Goal: Information Seeking & Learning: Learn about a topic

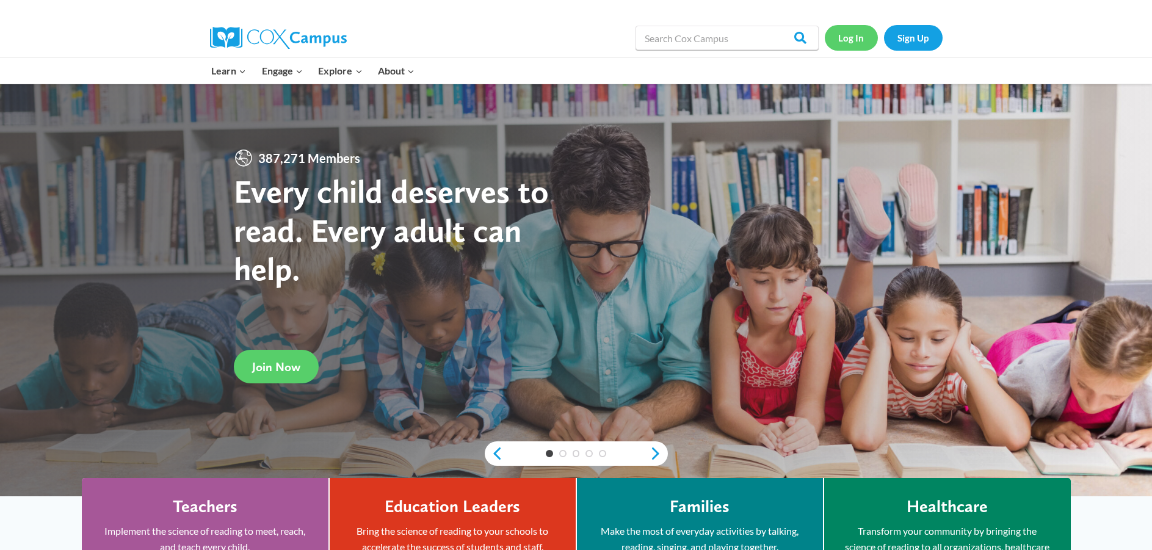
click at [855, 38] on link "Log In" at bounding box center [851, 37] width 53 height 25
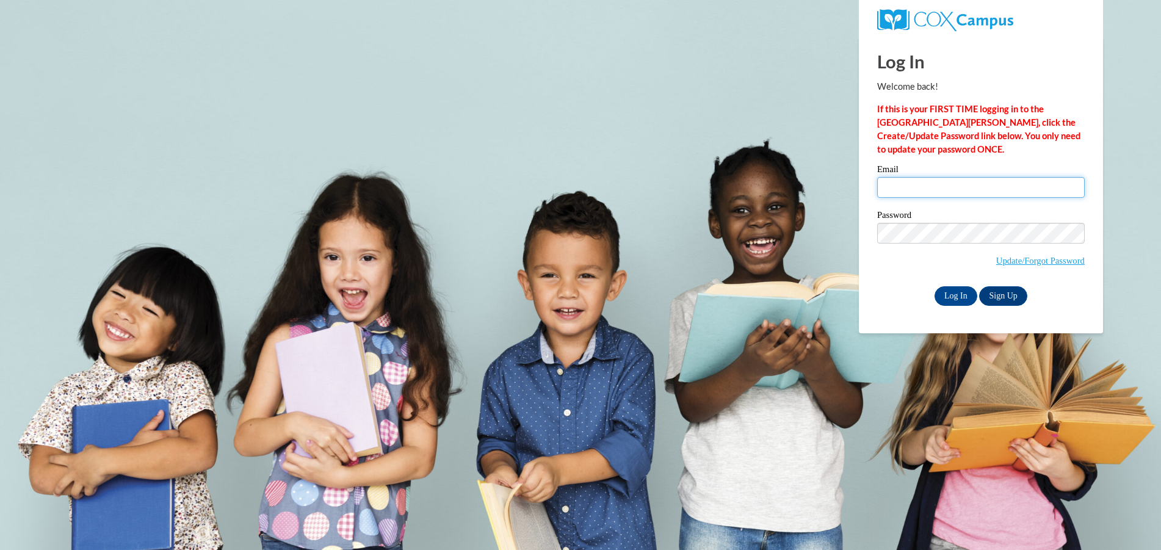
click at [946, 185] on input "Email" at bounding box center [981, 187] width 208 height 21
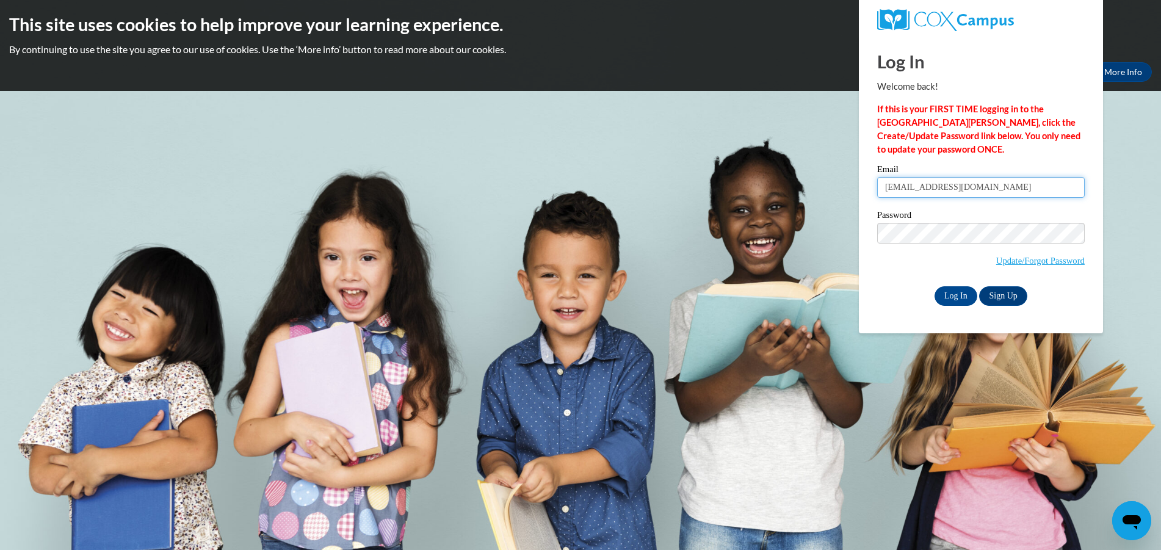
type input "pitschj@w-csd.org"
click at [935, 286] on input "Log In" at bounding box center [956, 296] width 43 height 20
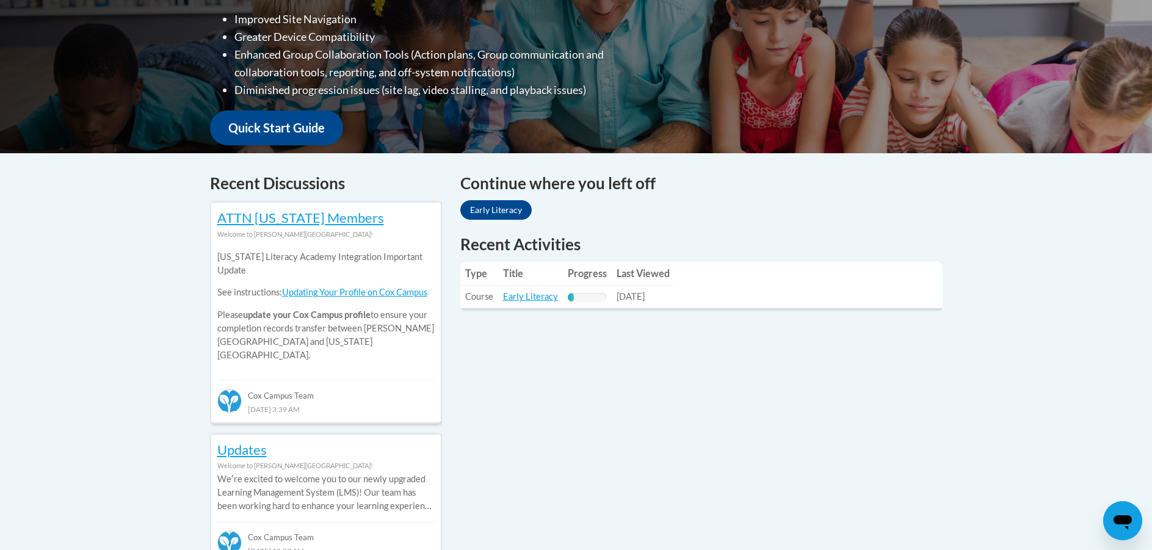
scroll to position [427, 0]
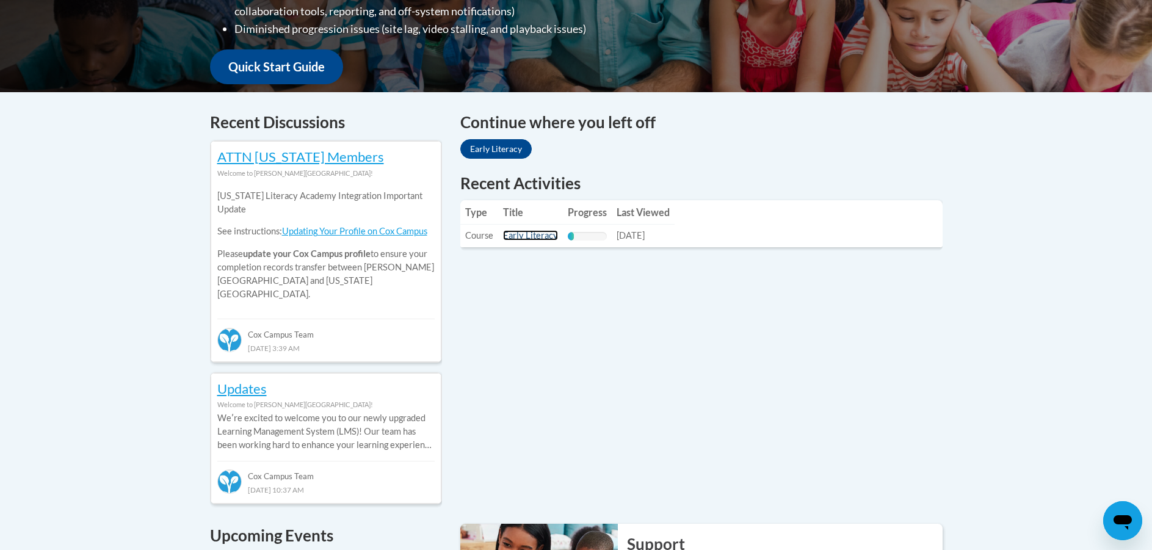
click at [526, 237] on link "Early Literacy" at bounding box center [530, 235] width 55 height 10
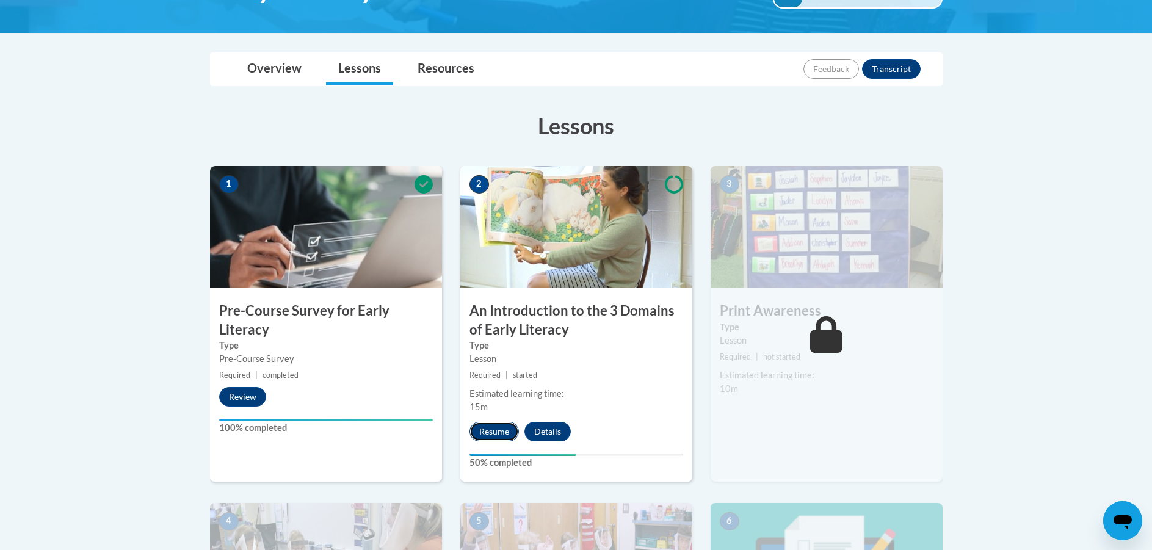
click at [496, 438] on button "Resume" at bounding box center [493, 432] width 49 height 20
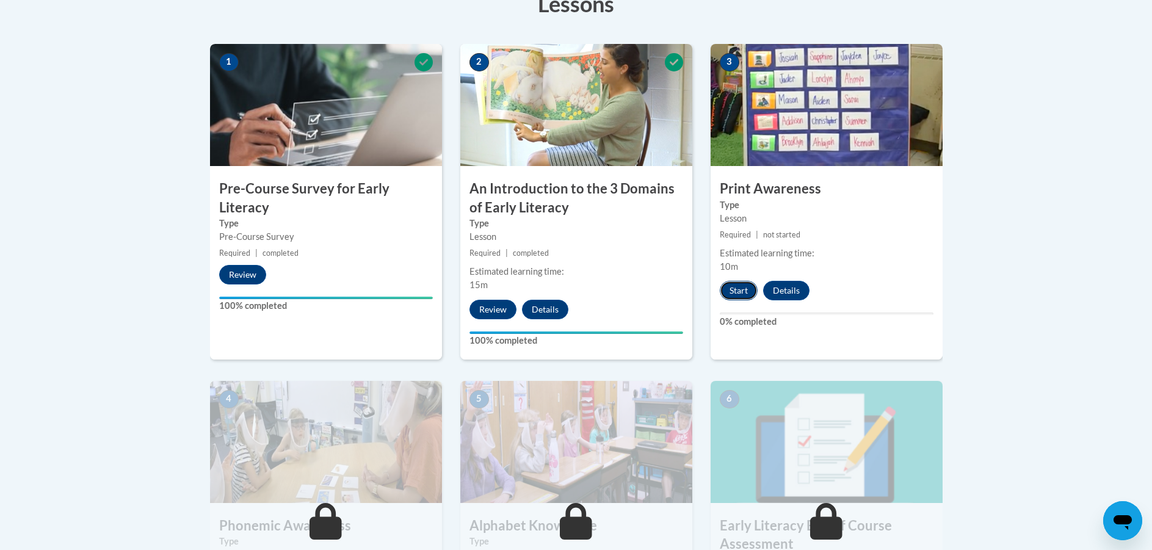
click at [732, 288] on button "Start" at bounding box center [739, 291] width 38 height 20
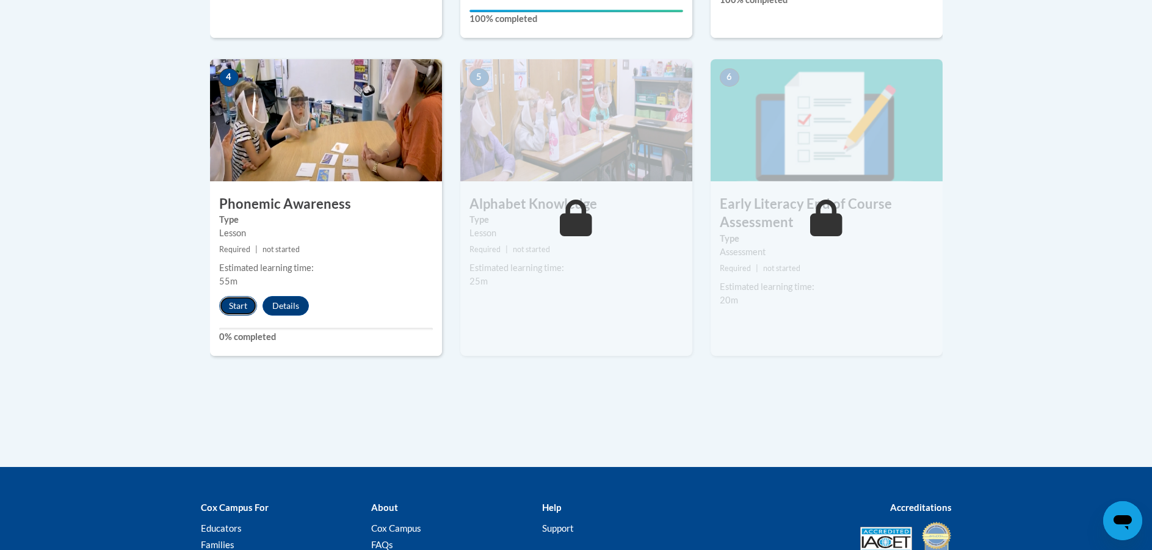
click at [229, 300] on button "Start" at bounding box center [238, 306] width 38 height 20
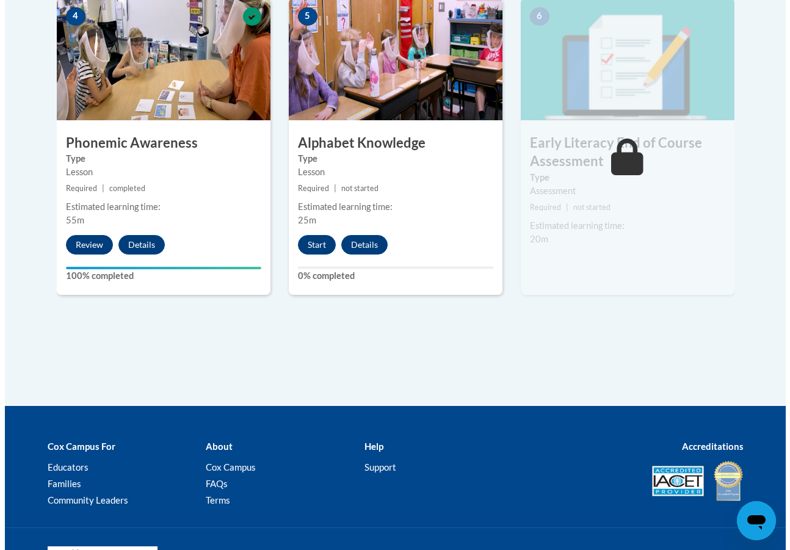
scroll to position [806, 0]
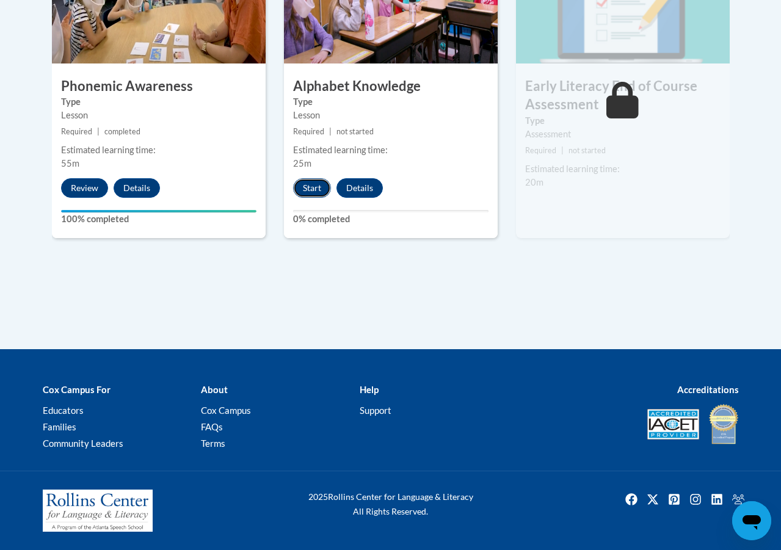
click at [301, 188] on button "Start" at bounding box center [312, 188] width 38 height 20
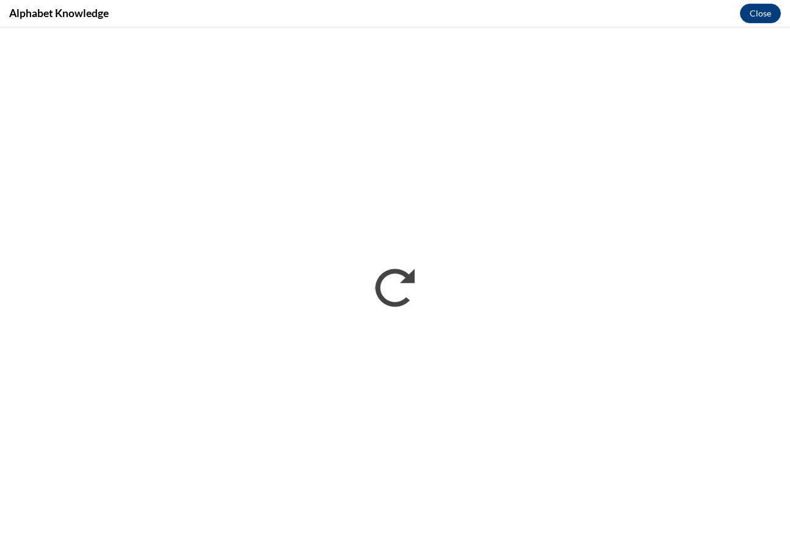
scroll to position [0, 0]
